Goal: Consume media (video, audio)

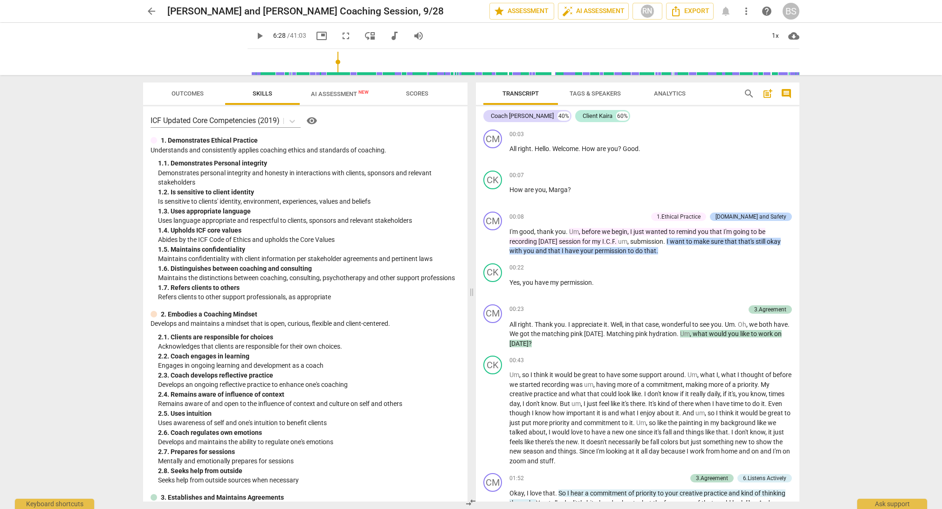
scroll to position [809, 0]
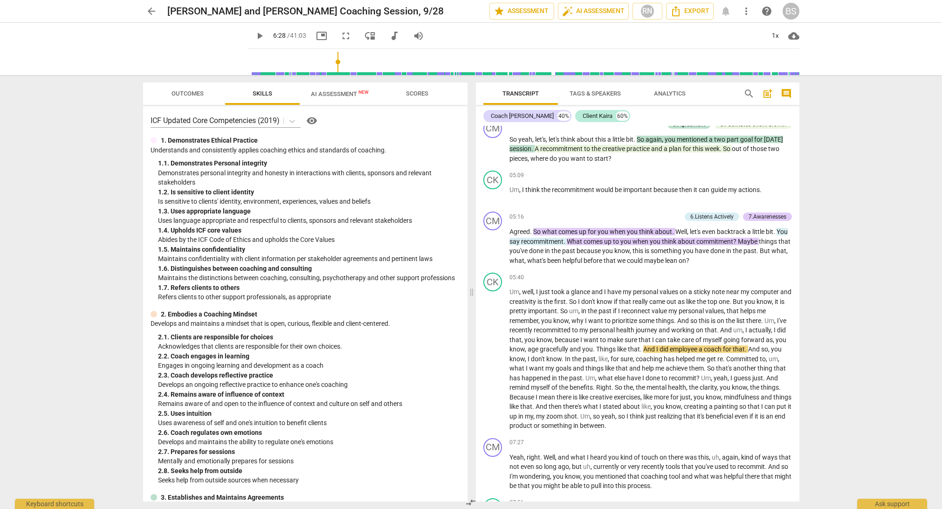
click at [254, 38] on span "play_arrow" at bounding box center [259, 35] width 11 height 11
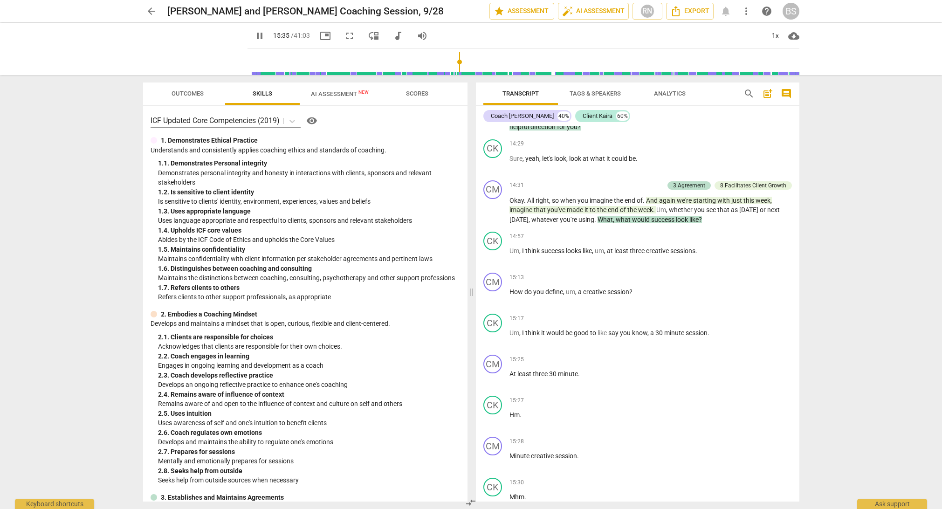
scroll to position [2323, 0]
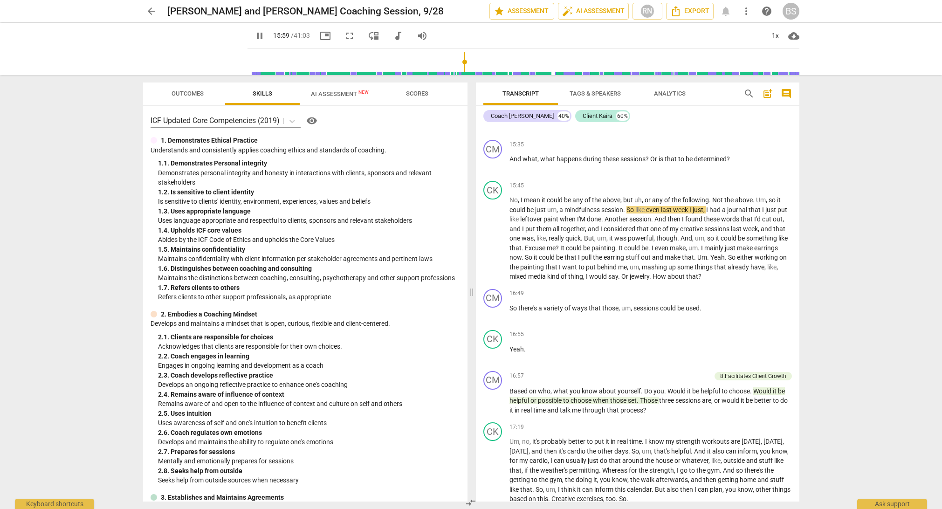
click at [254, 37] on span "pause" at bounding box center [259, 35] width 11 height 11
click at [254, 35] on span "play_arrow" at bounding box center [259, 35] width 11 height 11
click at [459, 63] on input "range" at bounding box center [525, 62] width 548 height 30
click at [494, 233] on span "pause" at bounding box center [492, 238] width 11 height 11
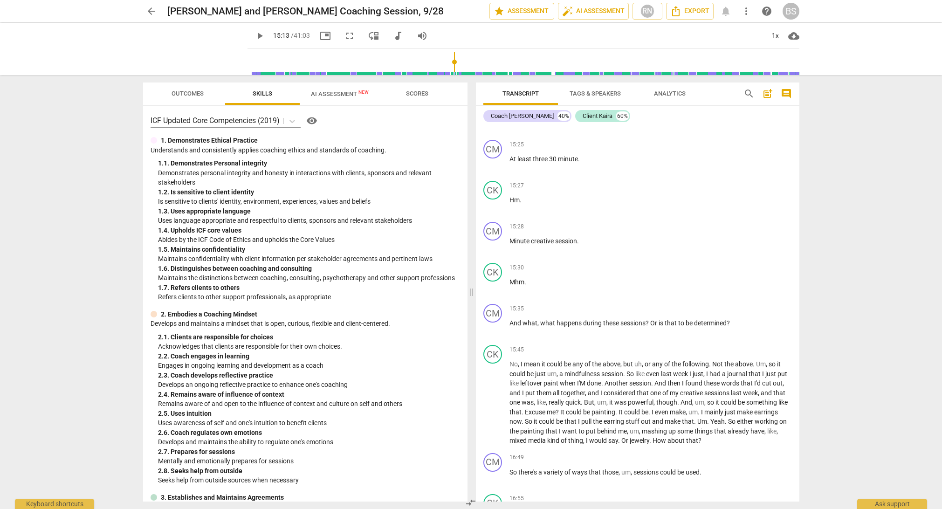
drag, startPoint x: 458, startPoint y: 61, endPoint x: 447, endPoint y: 62, distance: 10.7
click at [447, 62] on input "range" at bounding box center [525, 62] width 548 height 30
click at [254, 36] on span "play_arrow" at bounding box center [259, 35] width 11 height 11
drag, startPoint x: 449, startPoint y: 61, endPoint x: 420, endPoint y: 60, distance: 28.9
type input "796"
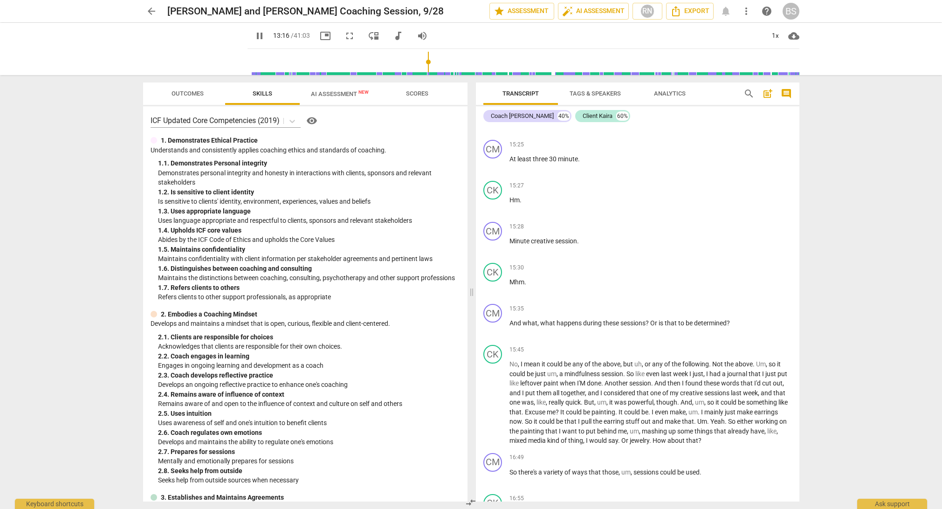
click at [420, 60] on input "range" at bounding box center [525, 62] width 548 height 30
click at [254, 36] on span "pause" at bounding box center [259, 35] width 11 height 11
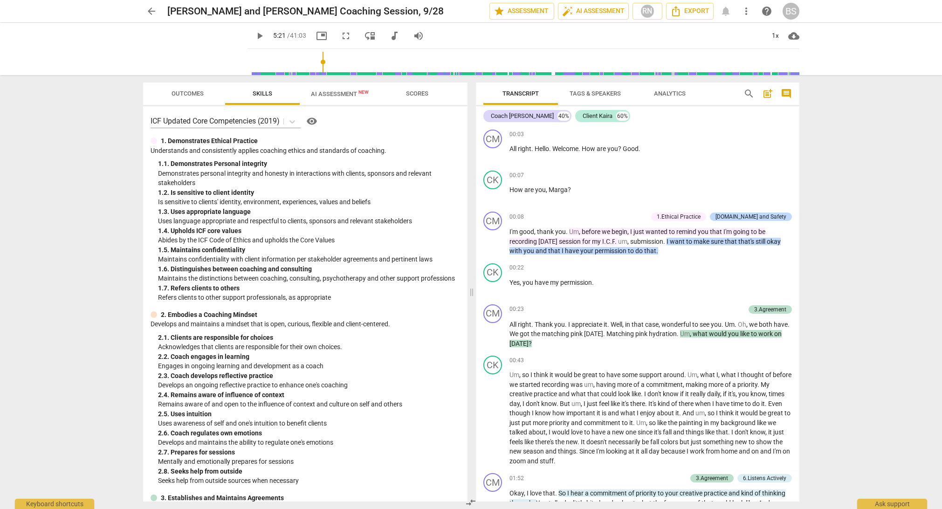
scroll to position [378, 0]
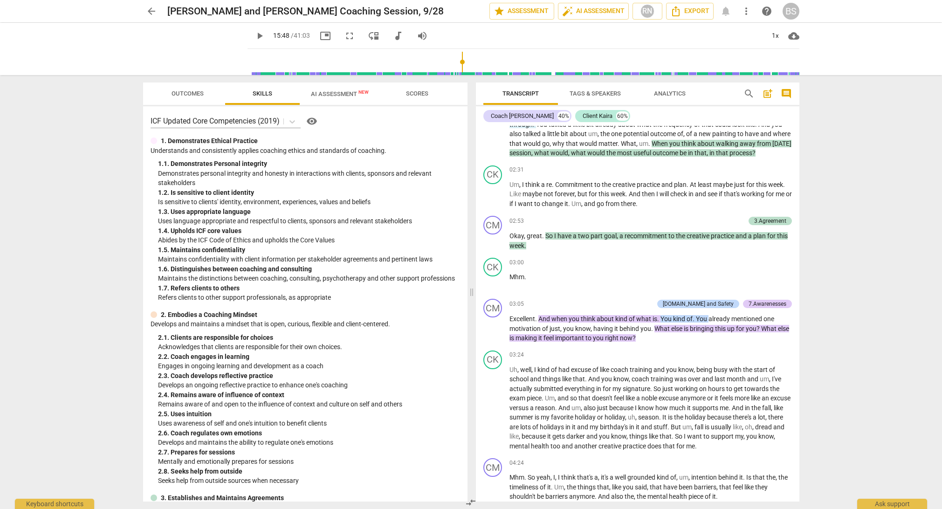
drag, startPoint x: 240, startPoint y: 62, endPoint x: 455, endPoint y: 64, distance: 215.3
click at [455, 64] on input "range" at bounding box center [525, 62] width 548 height 30
click at [254, 35] on span "play_arrow" at bounding box center [259, 35] width 11 height 11
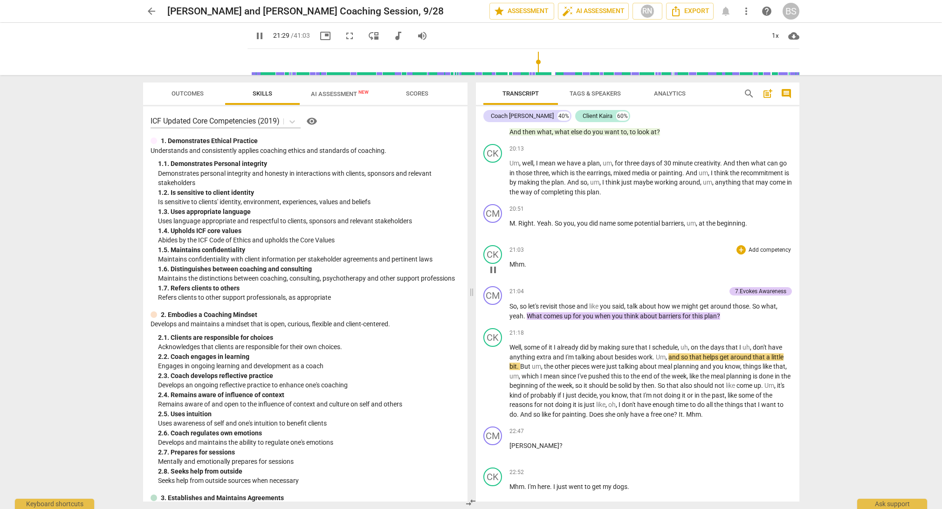
scroll to position [2960, 0]
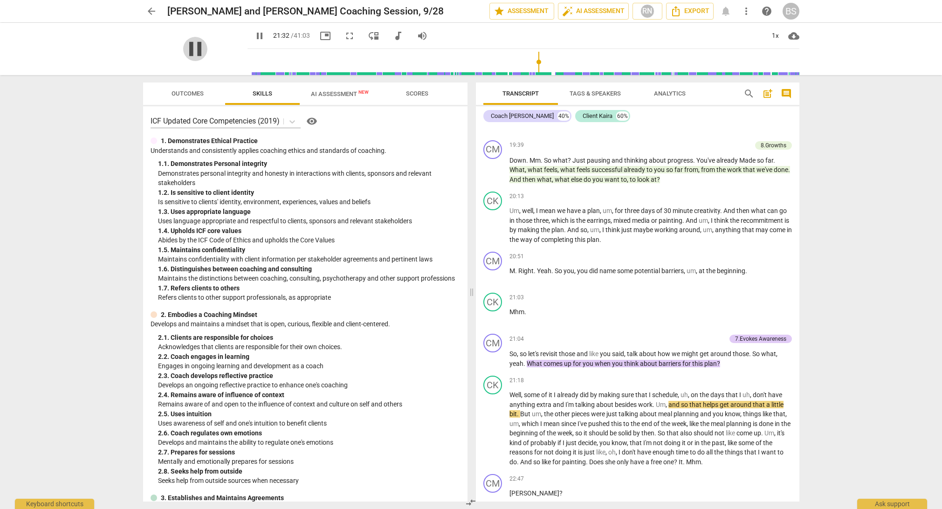
click at [191, 48] on span "pause" at bounding box center [195, 49] width 24 height 24
click at [254, 36] on span "play_arrow" at bounding box center [259, 35] width 11 height 11
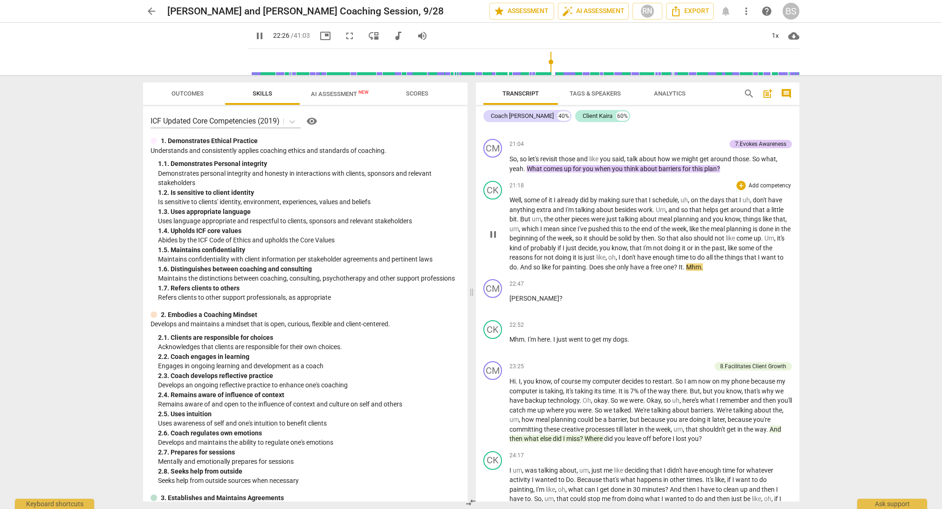
scroll to position [3156, 0]
click at [557, 63] on input "range" at bounding box center [525, 62] width 548 height 30
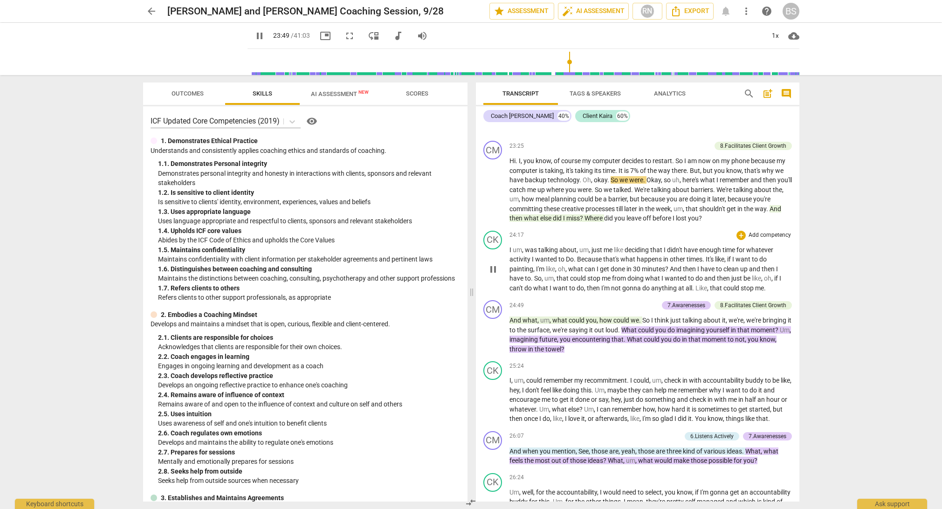
scroll to position [3384, 0]
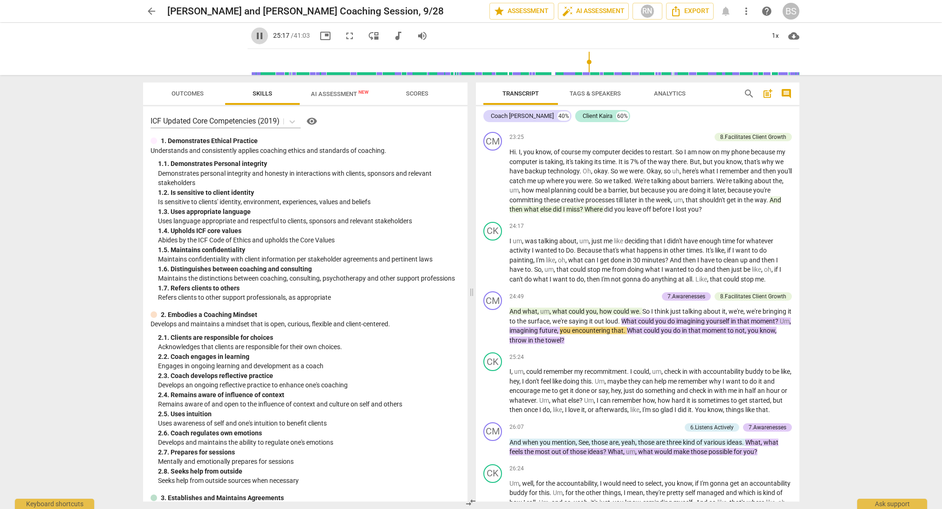
click at [254, 39] on span "pause" at bounding box center [259, 35] width 11 height 11
click at [254, 32] on span "play_arrow" at bounding box center [259, 35] width 11 height 11
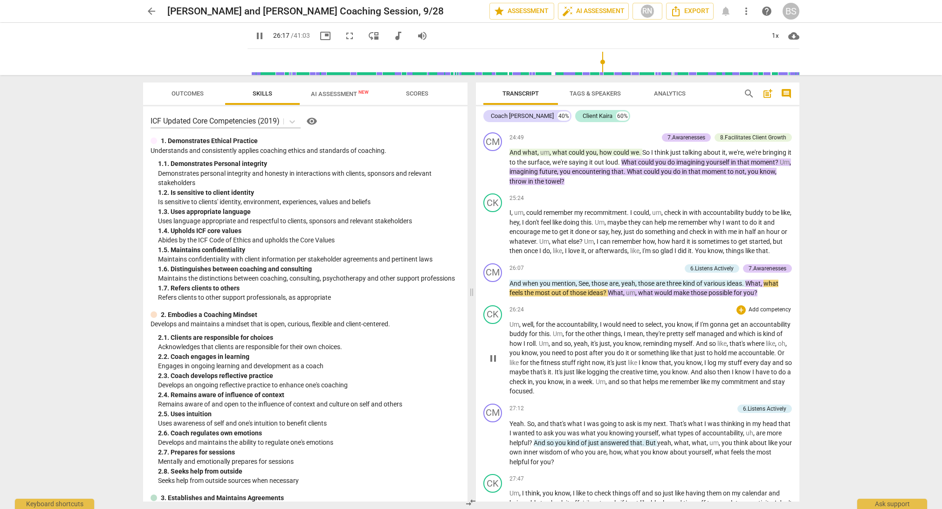
scroll to position [3547, 0]
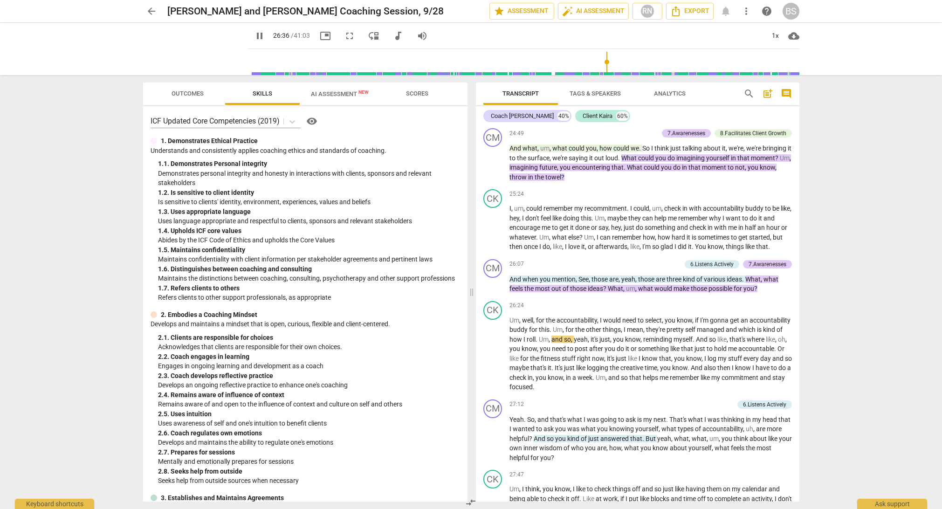
type input "1597"
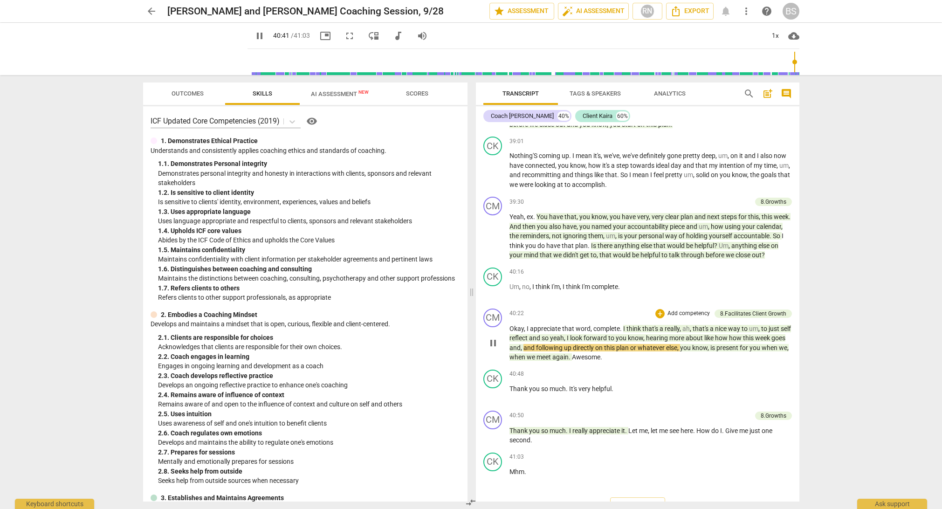
scroll to position [5475, 0]
click at [254, 35] on span "pause" at bounding box center [259, 35] width 11 height 11
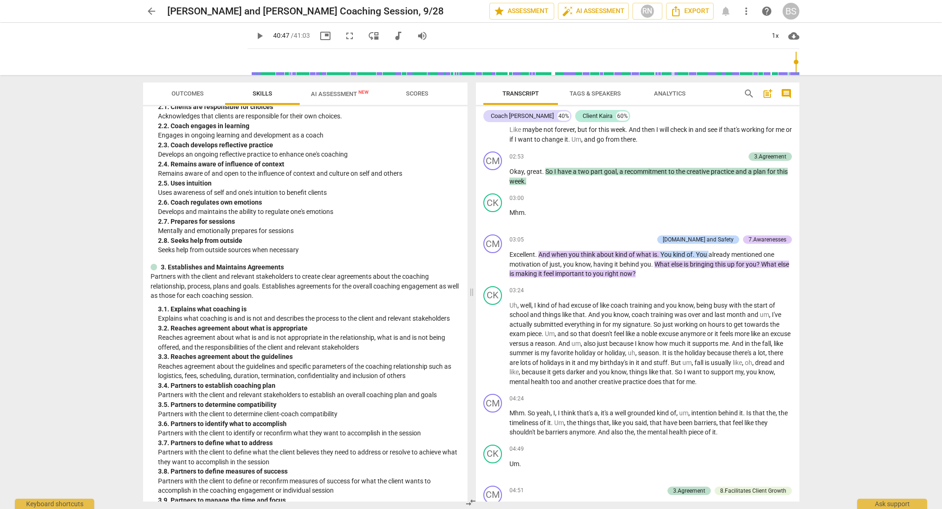
scroll to position [250, 0]
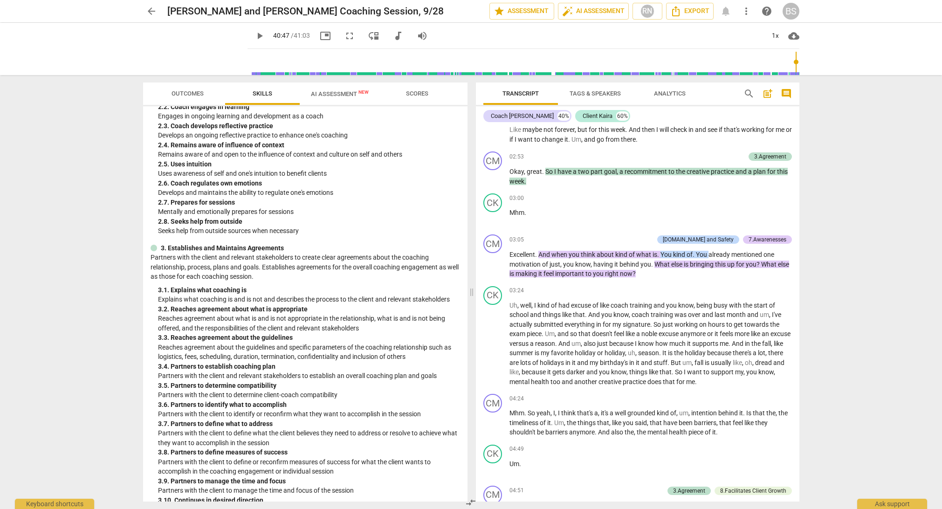
type input "2448"
